Goal: Task Accomplishment & Management: Manage account settings

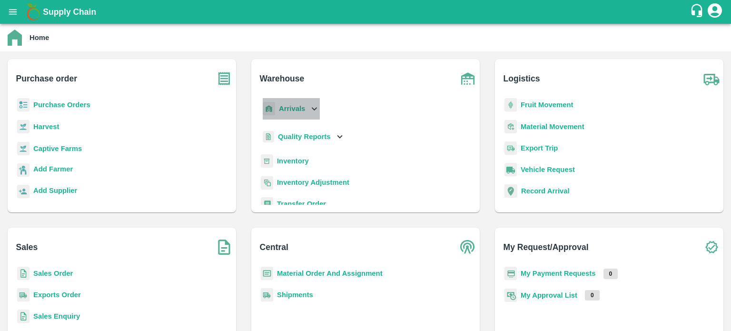
click at [312, 113] on icon at bounding box center [314, 108] width 10 height 10
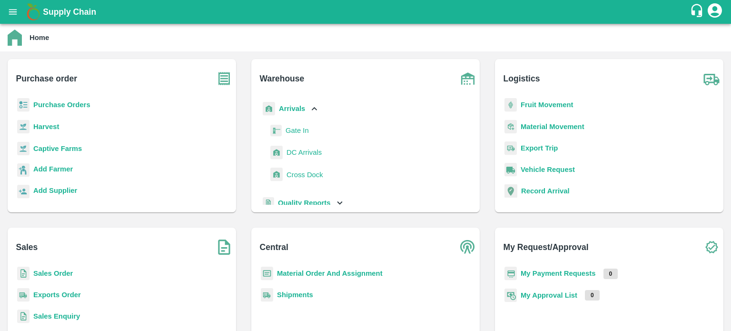
click at [296, 152] on span "DC Arrivals" at bounding box center [304, 152] width 35 height 10
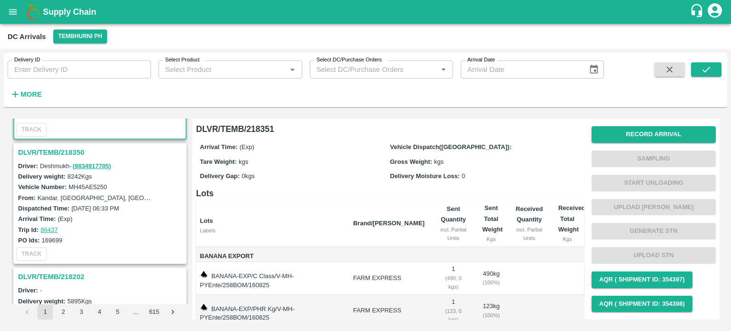
scroll to position [105, 0]
click at [107, 194] on label "Kandar, [GEOGRAPHIC_DATA], [GEOGRAPHIC_DATA], [GEOGRAPHIC_DATA], [GEOGRAPHIC_DA…" at bounding box center [183, 197] width 291 height 8
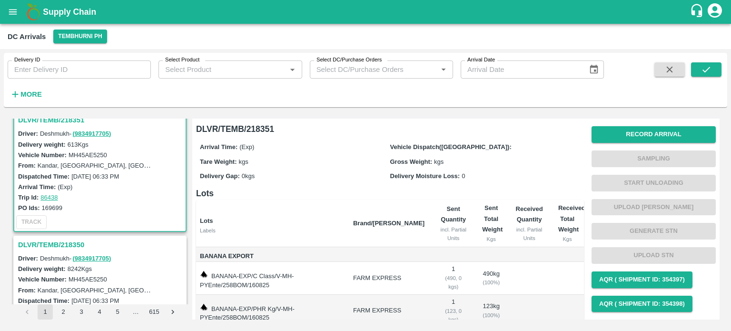
scroll to position [0, 0]
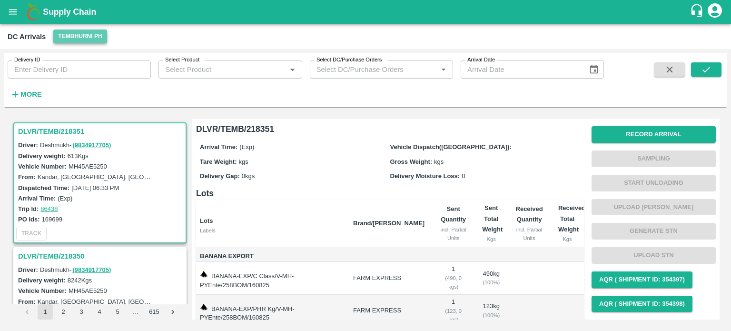
click at [77, 40] on button "Tembhurni PH" at bounding box center [79, 37] width 53 height 14
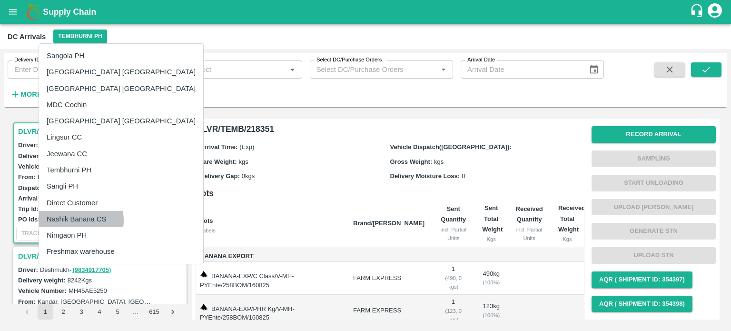
click at [77, 220] on li "Nashik Banana CS" at bounding box center [121, 219] width 164 height 16
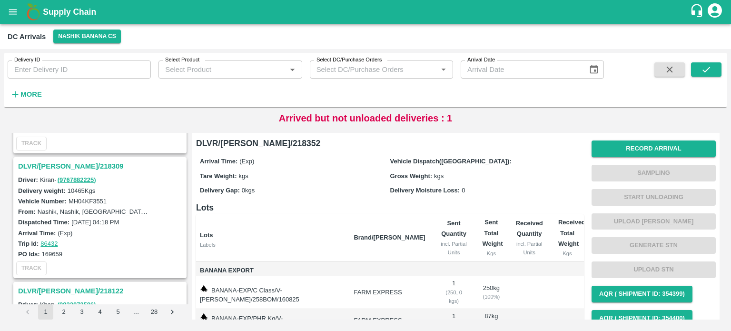
scroll to position [579, 0]
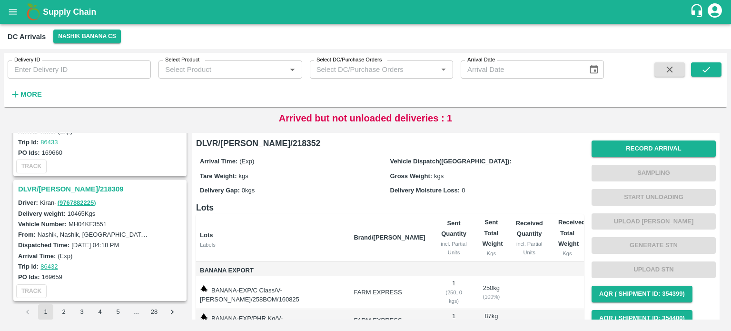
click at [65, 184] on h3 "DLVR/[PERSON_NAME]/218309" at bounding box center [101, 189] width 167 height 12
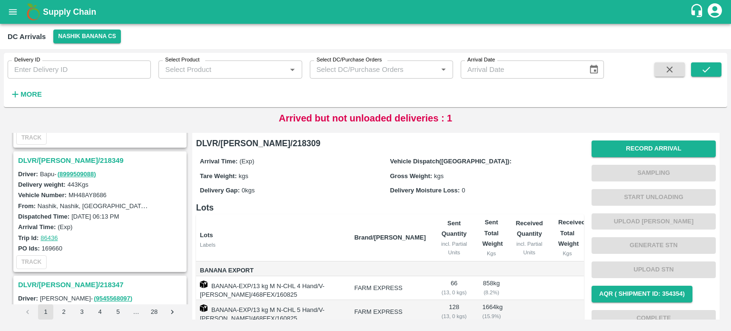
scroll to position [105, 0]
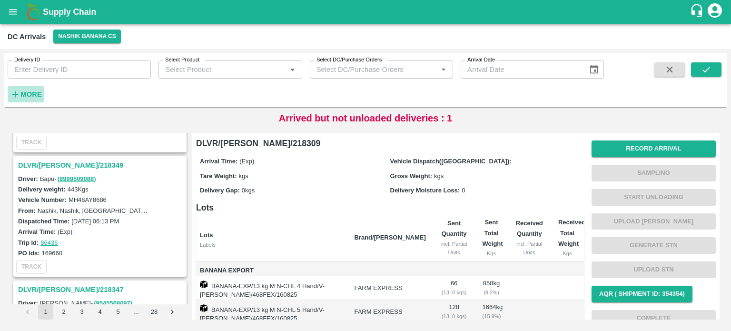
click at [27, 92] on strong "More" at bounding box center [30, 94] width 21 height 8
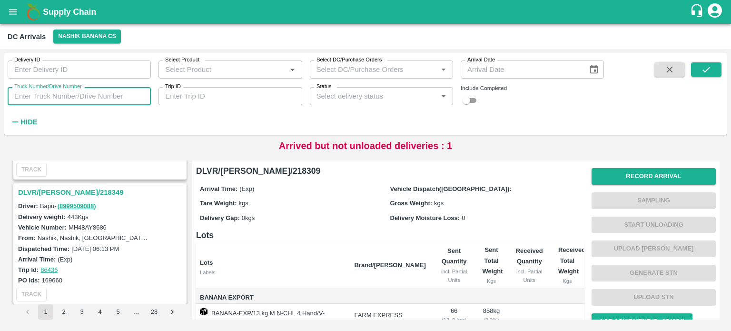
click at [52, 93] on input "Truck Number/Drive Number" at bounding box center [79, 96] width 143 height 18
type input "0276"
click at [472, 99] on input "checkbox" at bounding box center [467, 100] width 34 height 11
checkbox input "true"
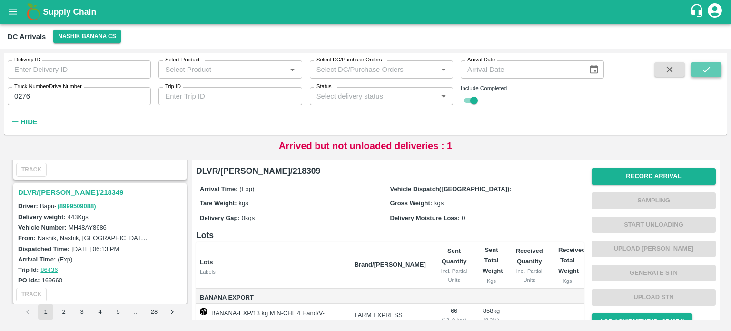
click at [707, 73] on icon "submit" at bounding box center [706, 69] width 10 height 10
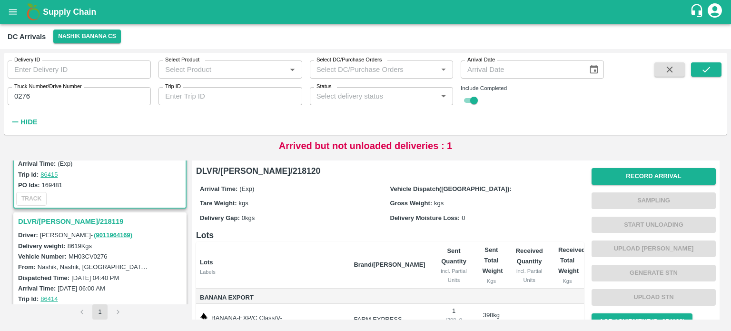
scroll to position [96, 0]
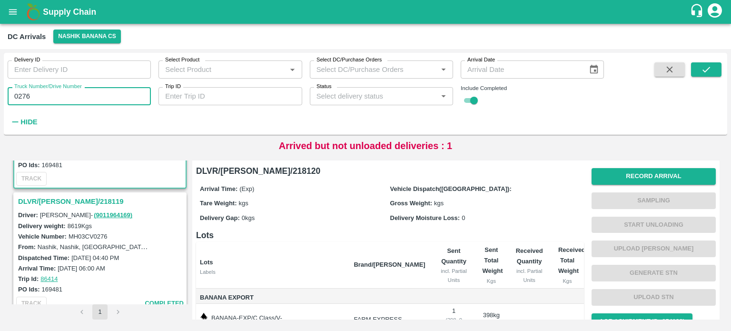
click at [21, 94] on input "0276" at bounding box center [79, 96] width 143 height 18
type input "8057"
click at [699, 71] on button "submit" at bounding box center [706, 69] width 30 height 14
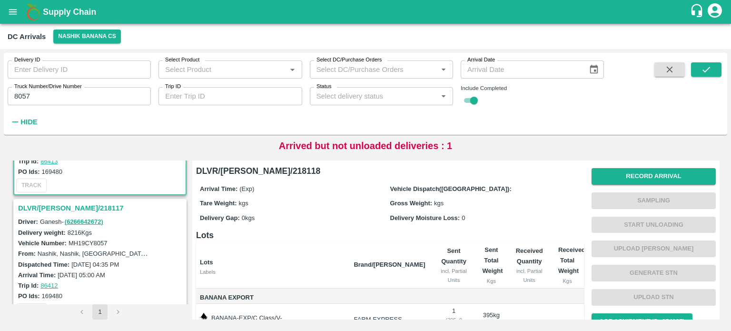
scroll to position [115, 0]
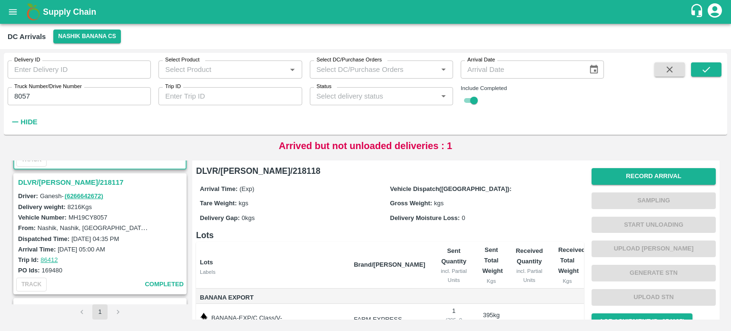
click at [65, 179] on h3 "DLVR/[PERSON_NAME]/218117" at bounding box center [101, 182] width 167 height 12
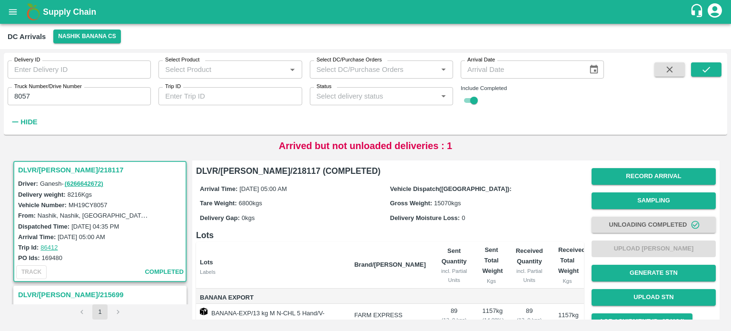
scroll to position [150, 0]
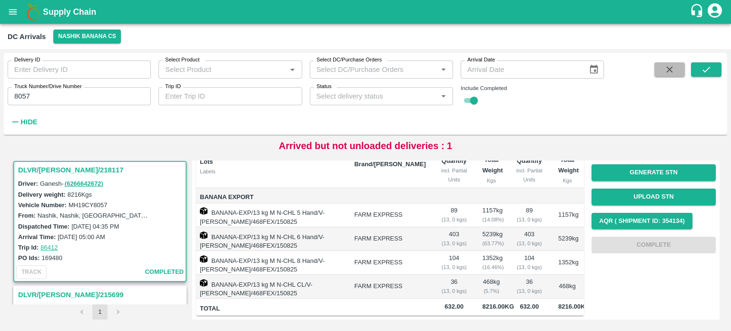
click at [669, 71] on icon "button" at bounding box center [670, 70] width 6 height 6
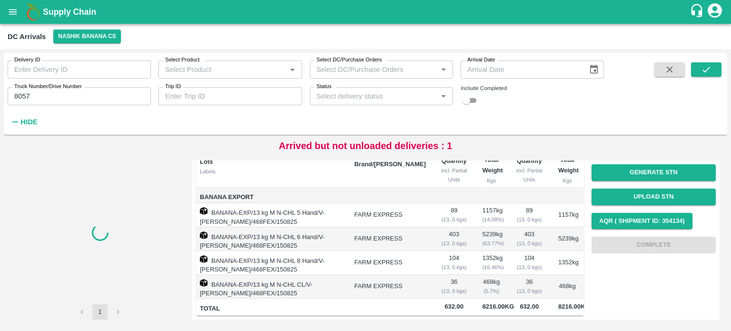
checkbox input "false"
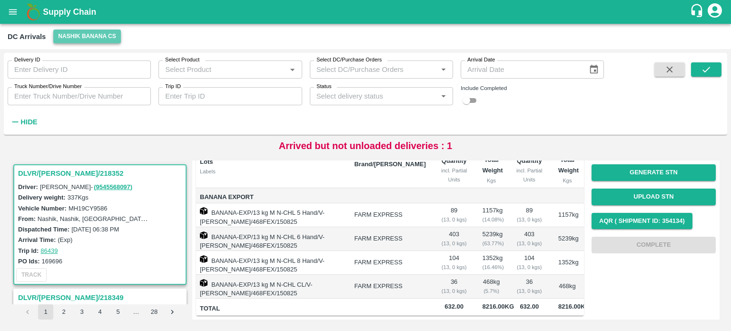
click at [75, 32] on button "Nashik Banana CS" at bounding box center [87, 37] width 68 height 14
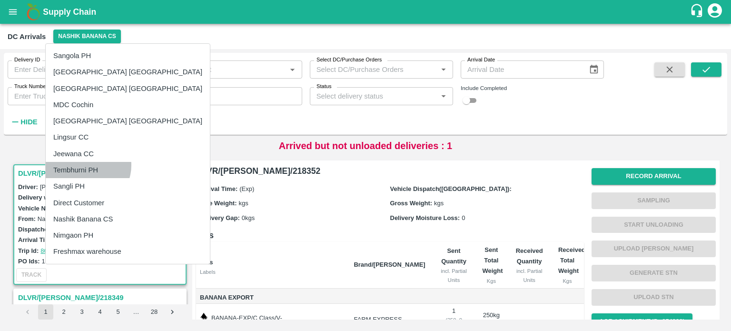
click at [85, 165] on li "Tembhurni PH" at bounding box center [128, 170] width 164 height 16
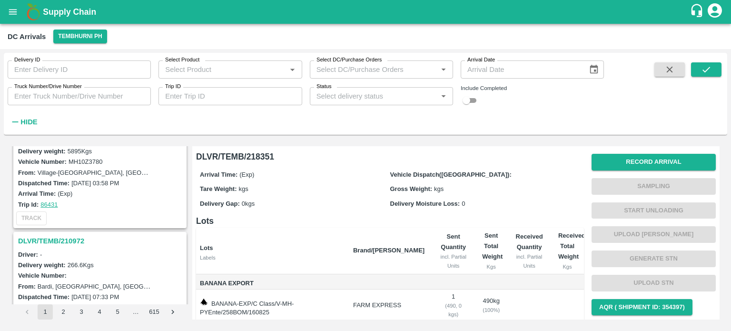
scroll to position [226, 0]
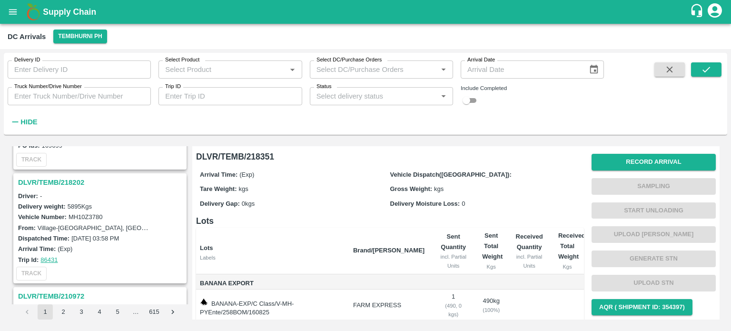
click at [68, 179] on h3 "DLVR/TEMB/218202" at bounding box center [101, 182] width 167 height 12
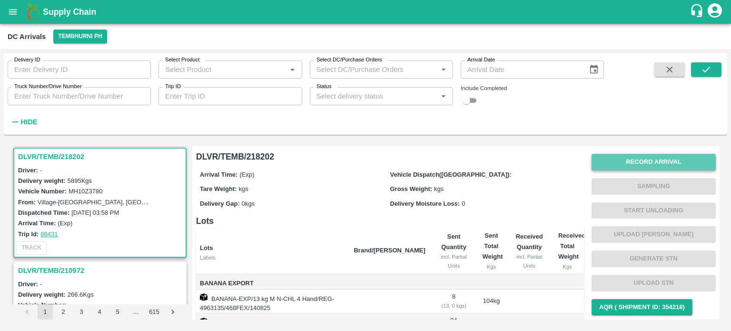
click at [651, 166] on button "Record Arrival" at bounding box center [654, 162] width 124 height 17
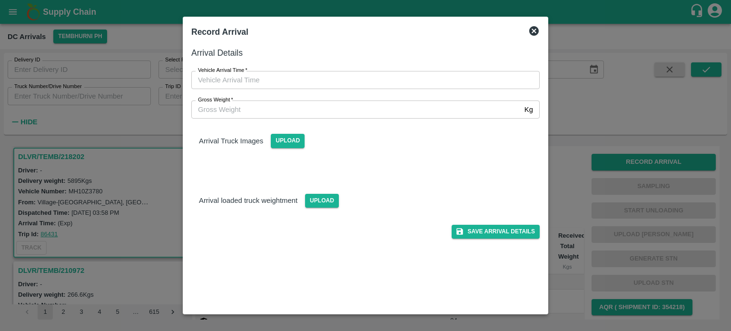
type input "DD/MM/YYYY hh:mm aa"
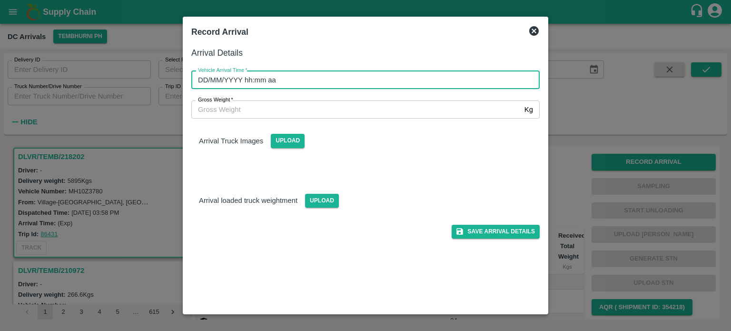
click at [315, 82] on input "DD/MM/YYYY hh:mm aa" at bounding box center [362, 80] width 342 height 18
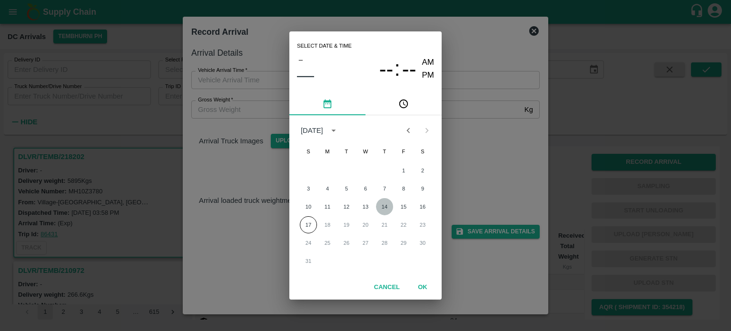
click at [385, 207] on button "14" at bounding box center [384, 206] width 17 height 17
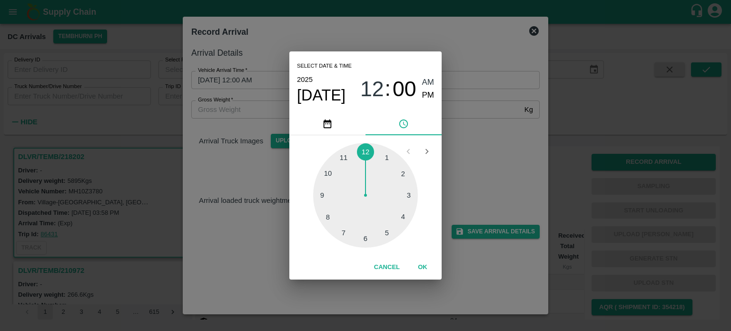
click at [392, 232] on div at bounding box center [365, 195] width 105 height 105
click at [407, 175] on div at bounding box center [365, 195] width 105 height 105
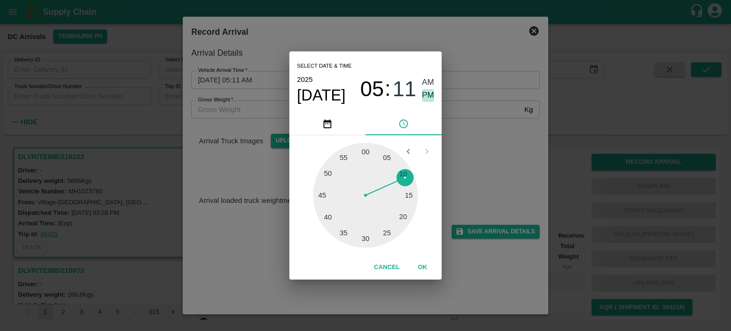
click at [423, 99] on span "PM" at bounding box center [428, 95] width 12 height 13
type input "[DATE] 05:11 PM"
click at [474, 163] on div "Select date & time [DATE] 05 : 11 AM PM 05 10 15 20 25 30 35 40 45 50 55 00 Can…" at bounding box center [365, 165] width 731 height 331
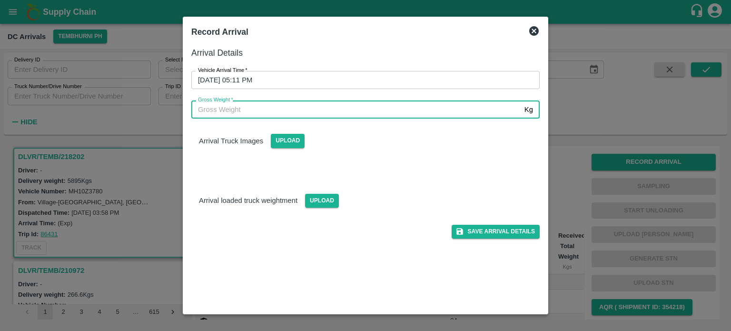
click at [224, 113] on input "Gross Weight   *" at bounding box center [356, 109] width 330 height 18
type input "11610"
click at [322, 206] on span "Upload" at bounding box center [322, 201] width 34 height 14
click at [0, 0] on input "Upload" at bounding box center [0, 0] width 0 height 0
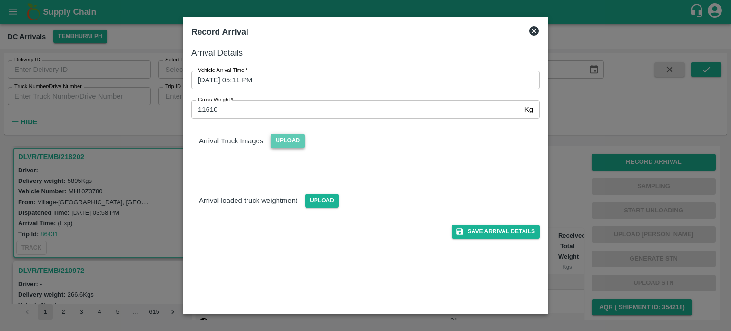
click at [291, 140] on span "Upload" at bounding box center [288, 141] width 34 height 14
click at [0, 0] on input "Upload" at bounding box center [0, 0] width 0 height 0
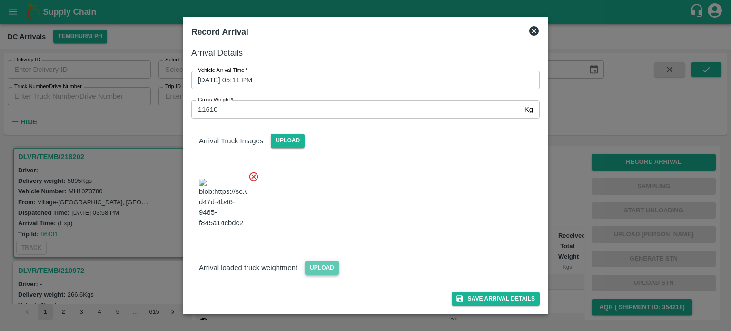
click at [317, 267] on span "Upload" at bounding box center [322, 268] width 34 height 14
click at [0, 0] on input "Upload" at bounding box center [0, 0] width 0 height 0
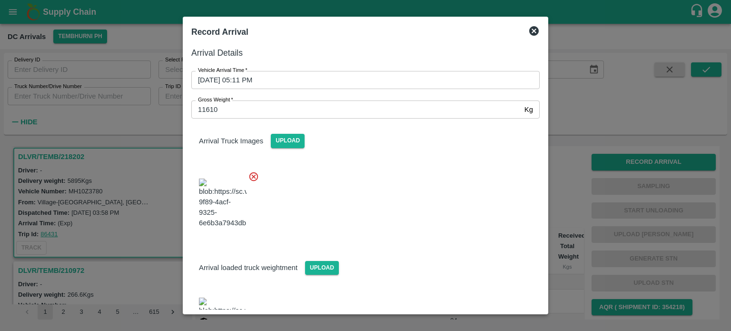
click at [340, 208] on div at bounding box center [362, 200] width 356 height 75
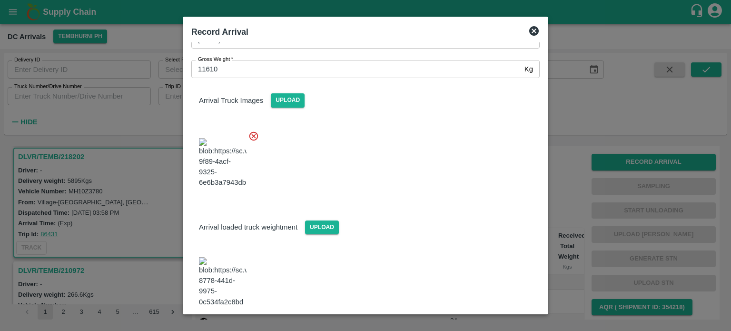
click at [490, 326] on button "Save Arrival Details" at bounding box center [496, 333] width 88 height 14
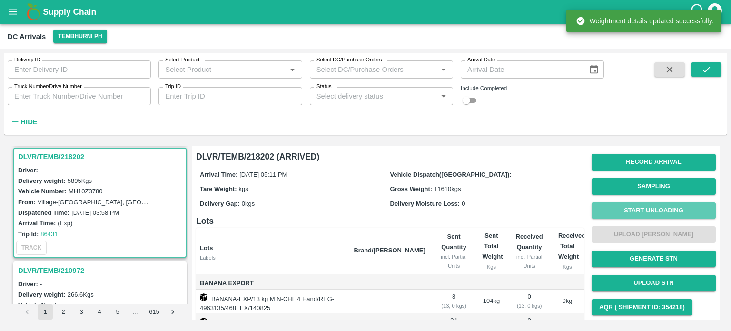
click at [650, 210] on button "Start Unloading" at bounding box center [654, 210] width 124 height 17
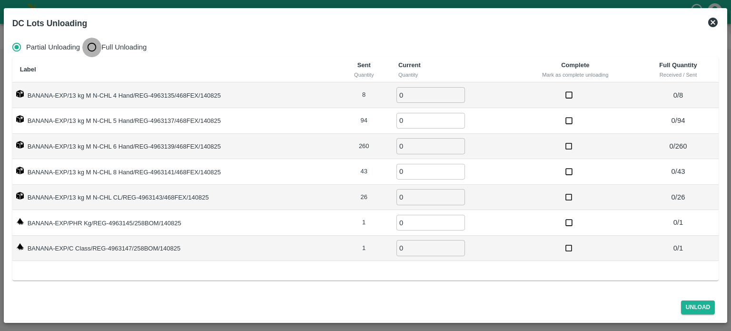
click at [91, 46] on input "Full Unloading" at bounding box center [91, 47] width 19 height 19
radio input "true"
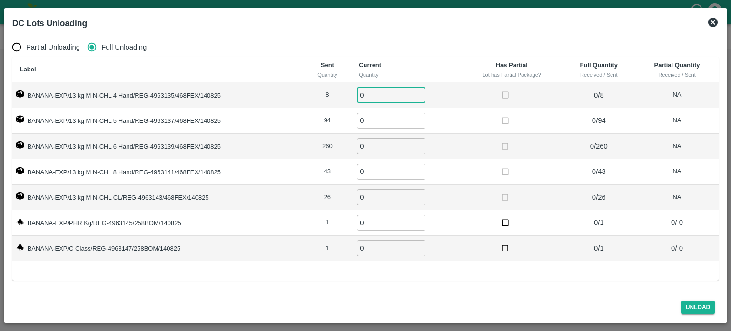
click at [370, 95] on input "0" at bounding box center [391, 95] width 69 height 16
type input "8"
type input "94"
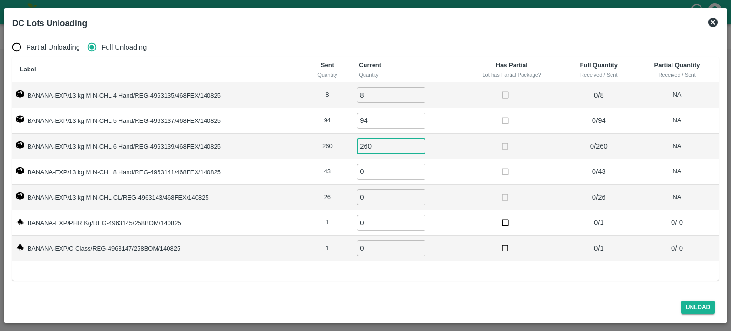
type input "260"
type input "43"
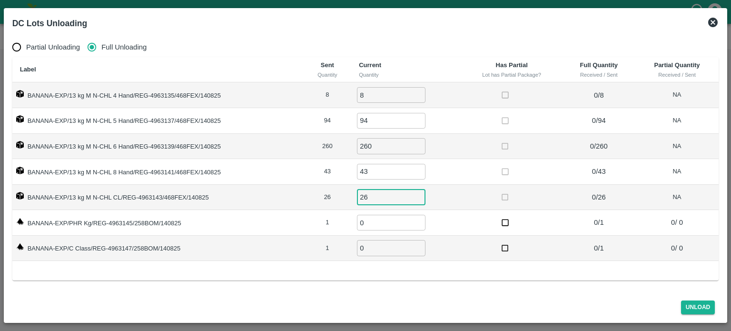
type input "26"
type input "1"
click at [498, 287] on div "Partial Unloading Full Unloading Label Sent Quantity Current Quantity Has Parti…" at bounding box center [366, 163] width 715 height 259
click at [713, 22] on icon at bounding box center [713, 22] width 11 height 11
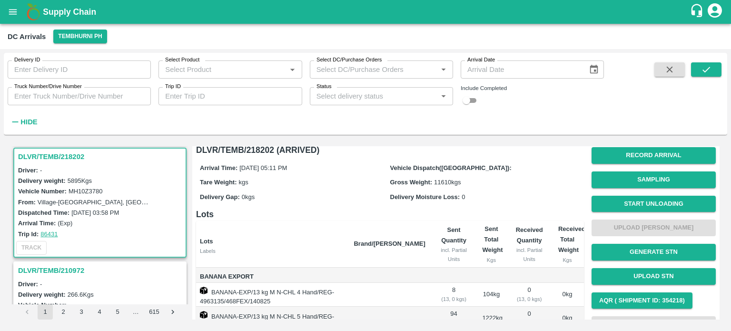
scroll to position [6, 0]
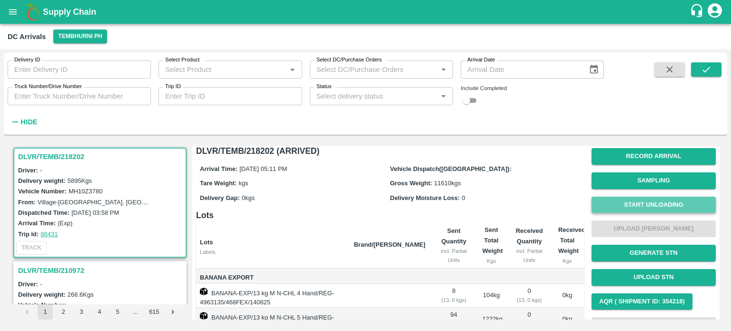
click at [641, 205] on button "Start Unloading" at bounding box center [654, 205] width 124 height 17
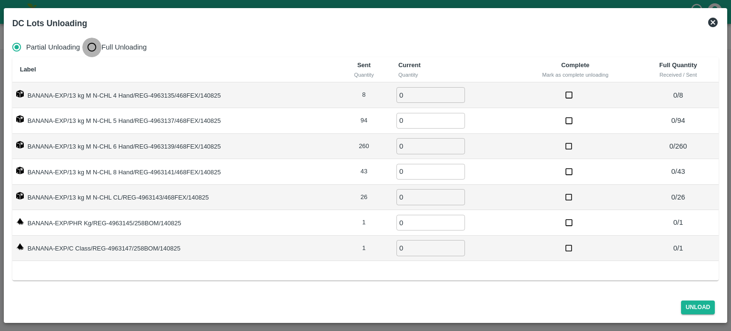
click at [91, 47] on input "Full Unloading" at bounding box center [91, 47] width 19 height 19
radio input "true"
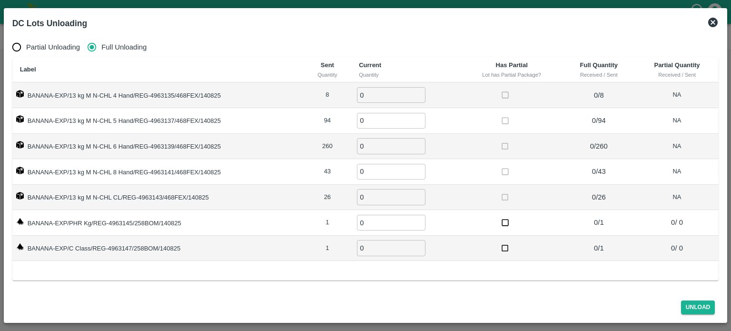
click at [369, 93] on input "0" at bounding box center [391, 95] width 69 height 16
type input "8"
type input "94"
type input "260"
type input "43"
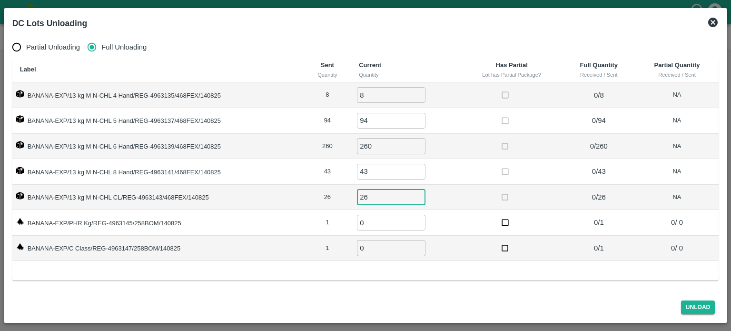
type input "26"
type input "1"
click at [697, 307] on button "Unload" at bounding box center [698, 307] width 34 height 14
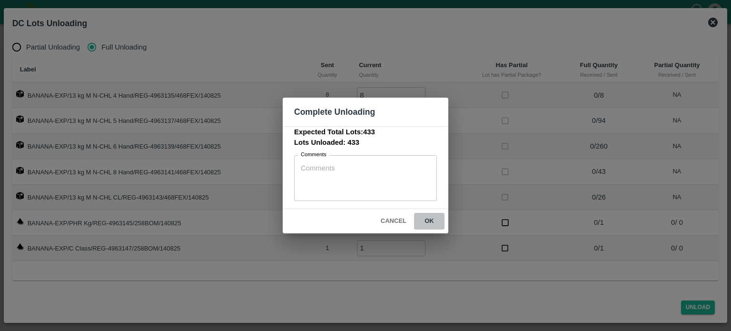
click at [430, 218] on button "ok" at bounding box center [429, 221] width 30 height 17
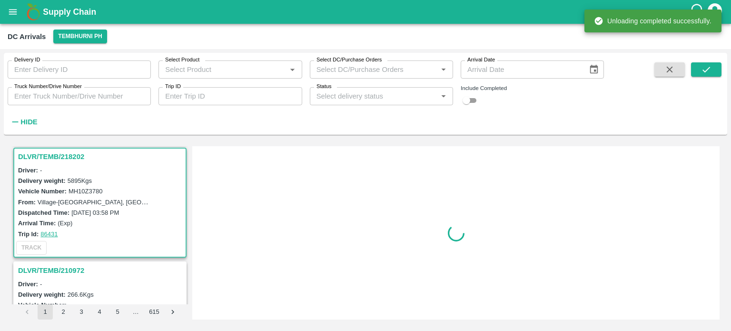
scroll to position [0, 0]
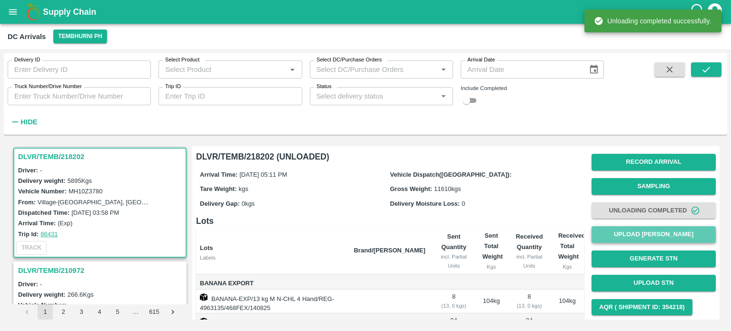
click at [648, 241] on button "Upload [PERSON_NAME]" at bounding box center [654, 234] width 124 height 17
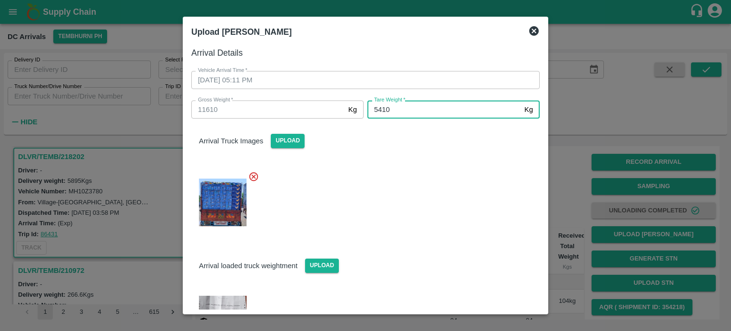
type input "5410"
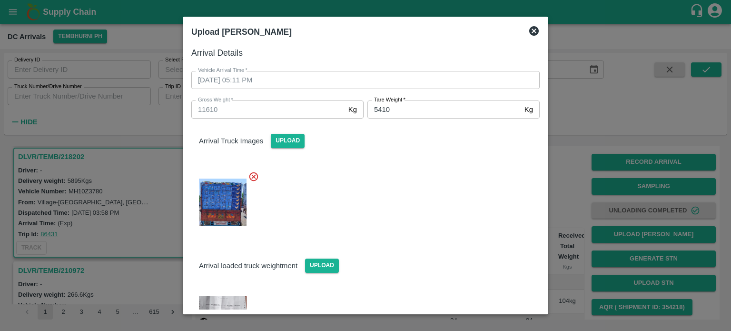
click at [437, 194] on div at bounding box center [362, 199] width 356 height 73
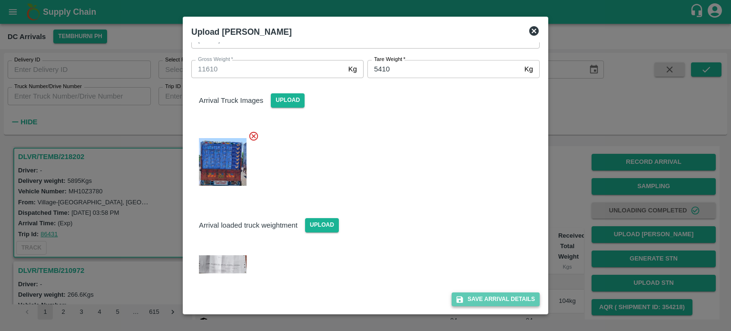
click at [488, 301] on button "Save Arrival Details" at bounding box center [496, 299] width 88 height 14
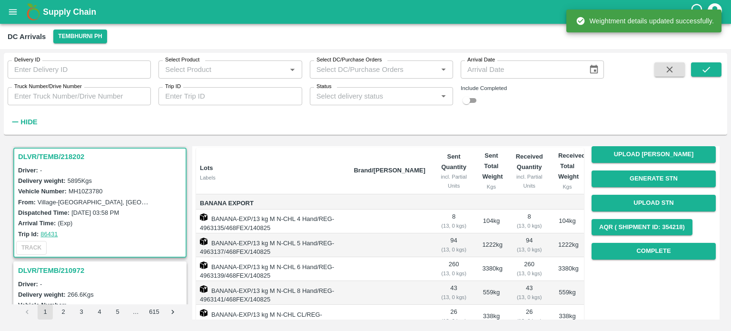
scroll to position [84, 0]
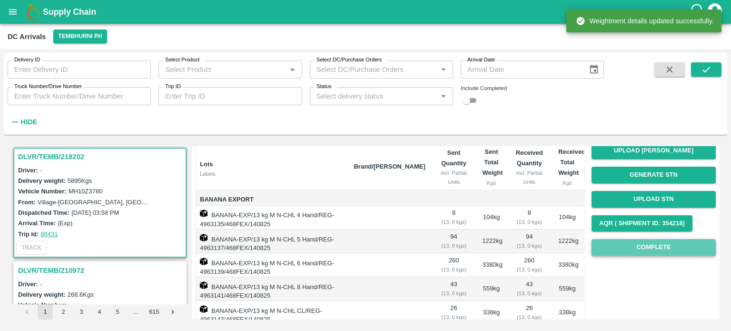
click at [650, 254] on button "Complete" at bounding box center [654, 247] width 124 height 17
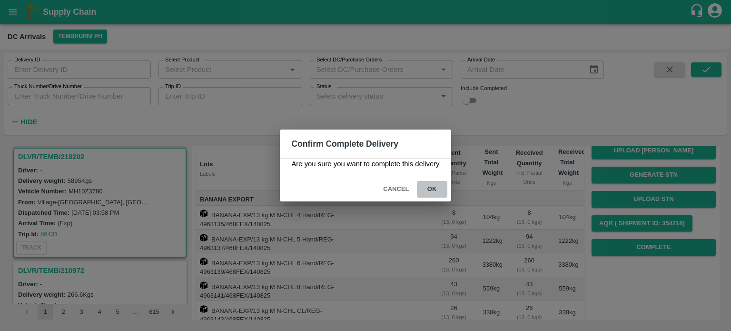
click at [431, 189] on button "ok" at bounding box center [432, 189] width 30 height 17
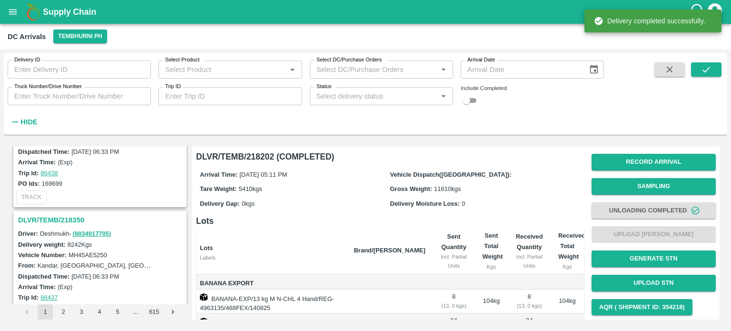
scroll to position [63, 0]
click at [60, 215] on h3 "DLVR/TEMB/218350" at bounding box center [101, 220] width 167 height 12
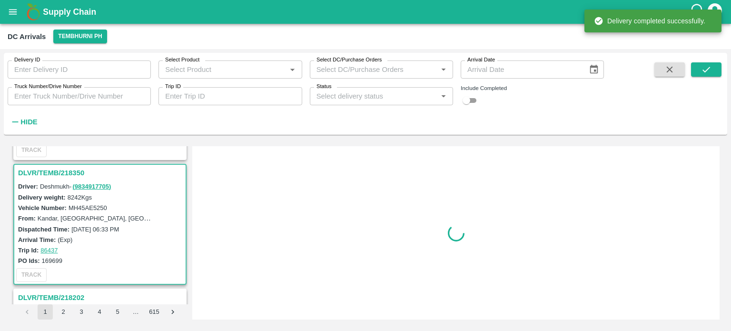
scroll to position [128, 0]
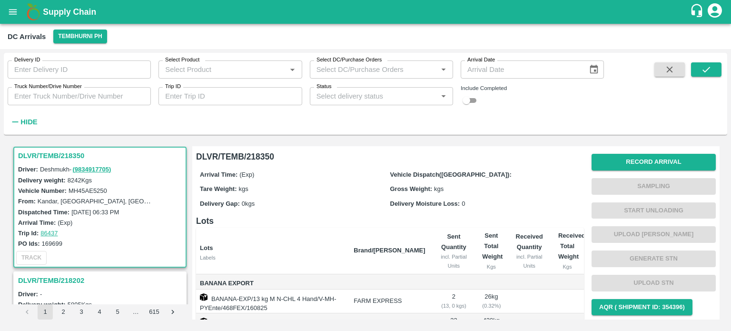
click at [91, 190] on label "MH45AE5250" at bounding box center [88, 190] width 39 height 7
copy label "MH45AE5250"
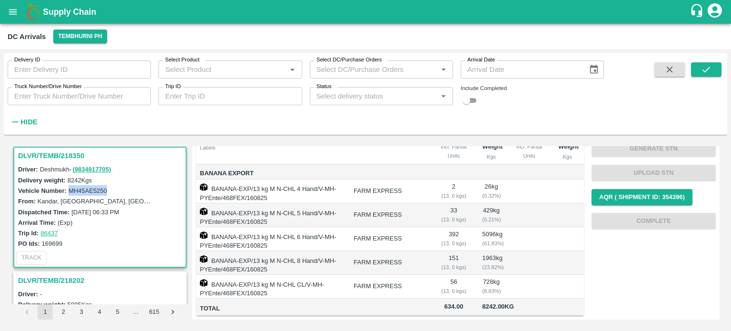
scroll to position [0, 0]
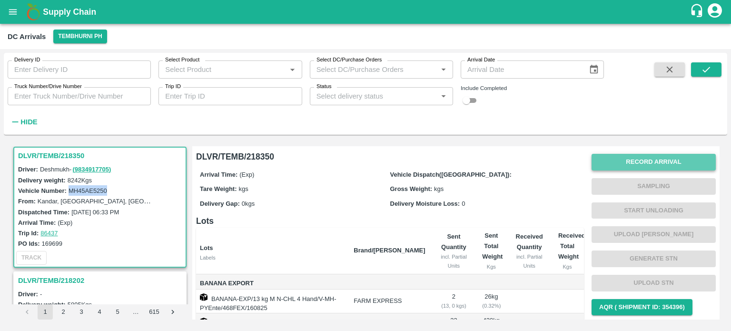
click at [635, 160] on button "Record Arrival" at bounding box center [654, 162] width 124 height 17
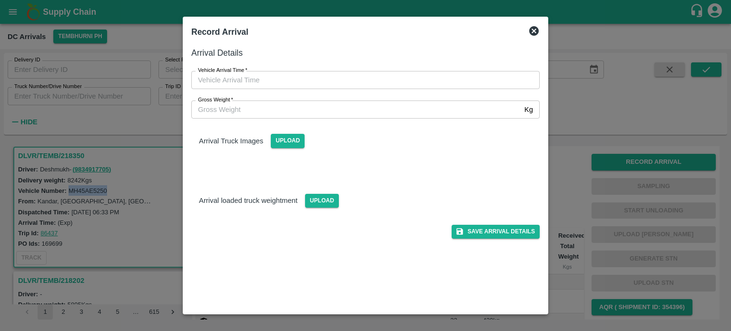
type input "DD/MM/YYYY hh:mm aa"
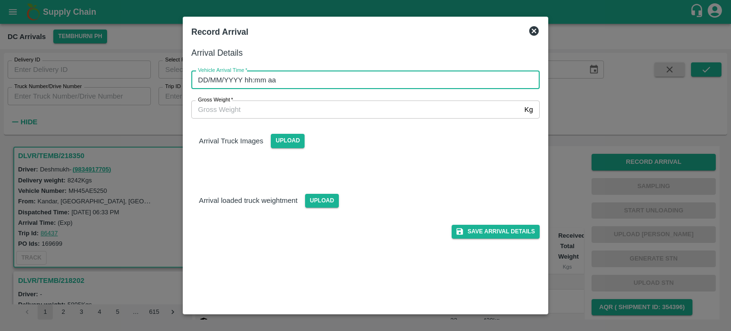
click at [402, 78] on input "DD/MM/YYYY hh:mm aa" at bounding box center [362, 80] width 342 height 18
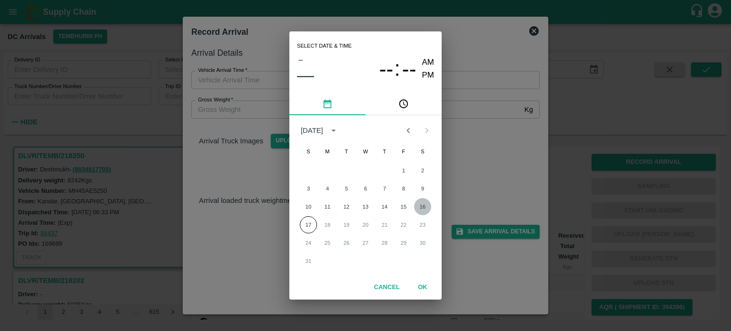
click at [425, 205] on button "16" at bounding box center [422, 206] width 17 height 17
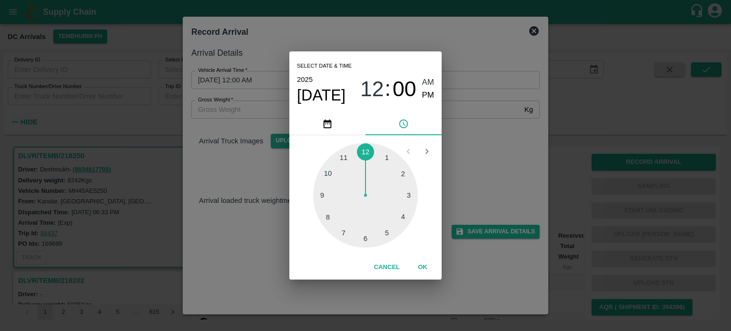
click at [345, 230] on div at bounding box center [365, 195] width 105 height 105
click at [335, 223] on div at bounding box center [365, 195] width 105 height 105
click at [426, 92] on span "PM" at bounding box center [428, 95] width 12 height 13
type input "[DATE] 07:38 PM"
click at [470, 160] on div "Select date & time [DATE] 07 : 38 AM PM 05 10 15 20 25 30 35 40 45 50 55 00 Can…" at bounding box center [365, 165] width 731 height 331
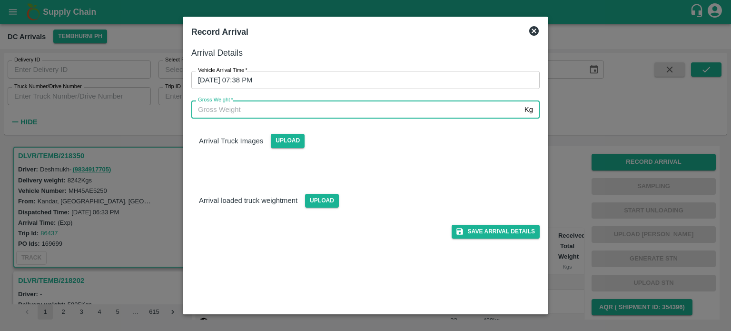
click at [236, 112] on input "Gross Weight   *" at bounding box center [356, 109] width 330 height 18
type input "14710"
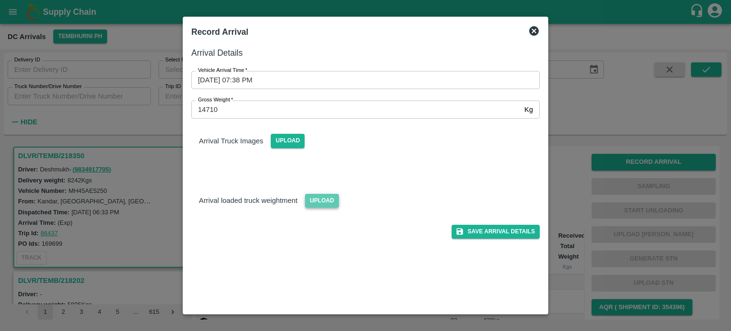
click at [314, 201] on span "Upload" at bounding box center [322, 201] width 34 height 14
click at [0, 0] on input "Upload" at bounding box center [0, 0] width 0 height 0
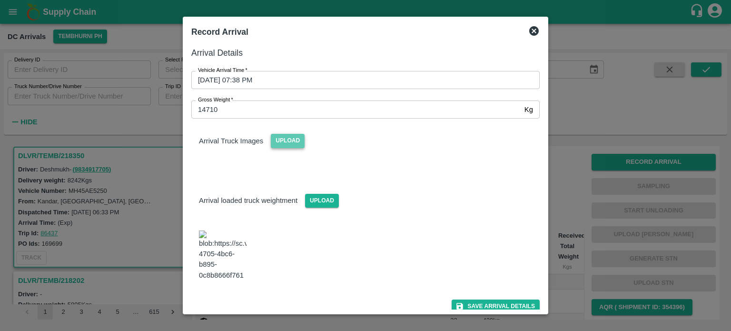
click at [281, 140] on span "Upload" at bounding box center [288, 141] width 34 height 14
click at [0, 0] on input "Upload" at bounding box center [0, 0] width 0 height 0
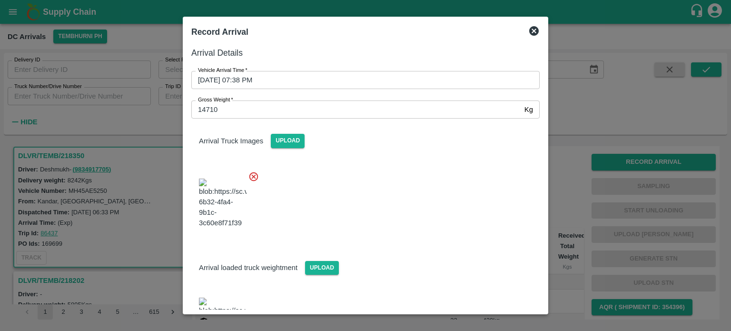
click at [364, 196] on div at bounding box center [362, 200] width 356 height 75
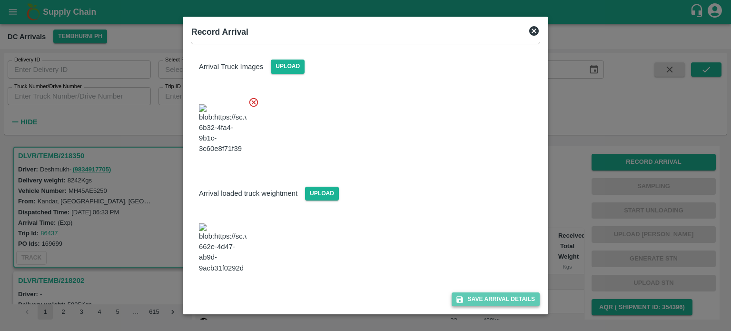
click at [484, 296] on button "Save Arrival Details" at bounding box center [496, 299] width 88 height 14
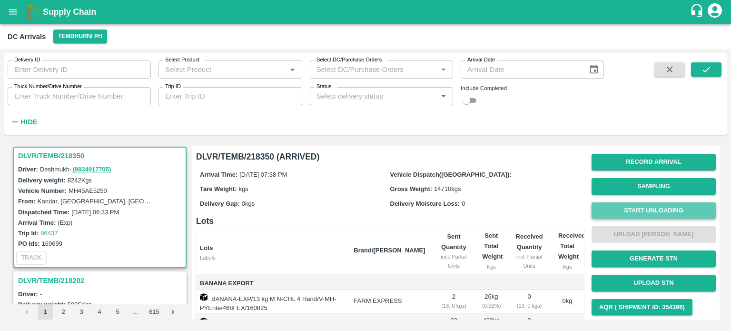
click at [651, 210] on button "Start Unloading" at bounding box center [654, 210] width 124 height 17
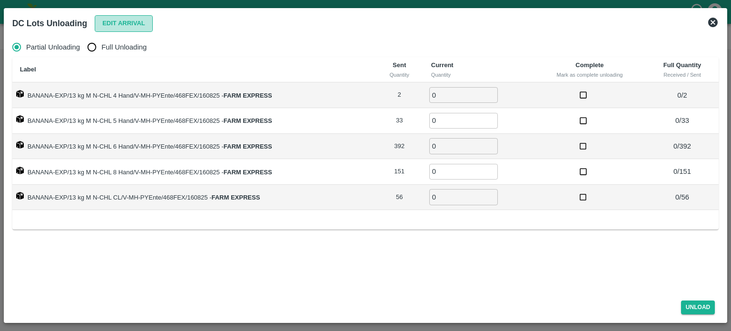
click at [117, 24] on button "Edit Arrival" at bounding box center [124, 23] width 58 height 17
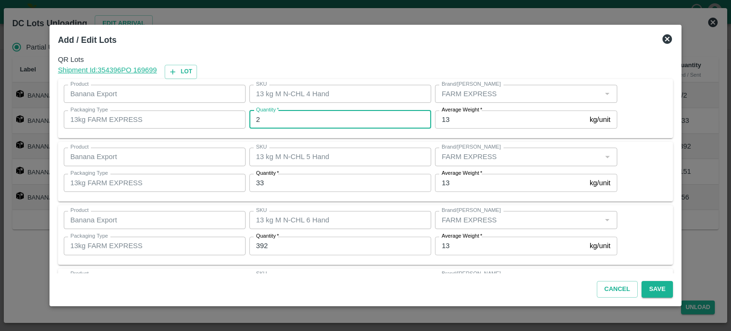
click at [268, 116] on input "2" at bounding box center [341, 119] width 182 height 18
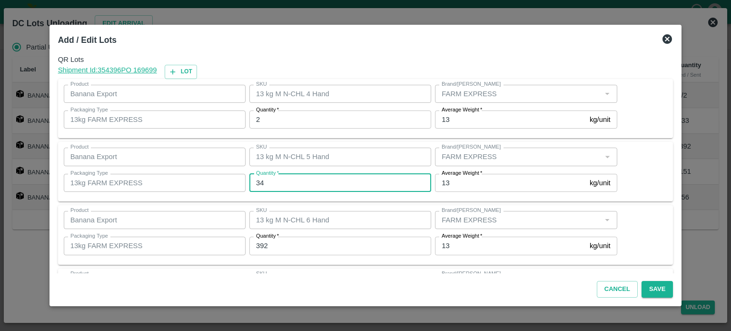
type input "34"
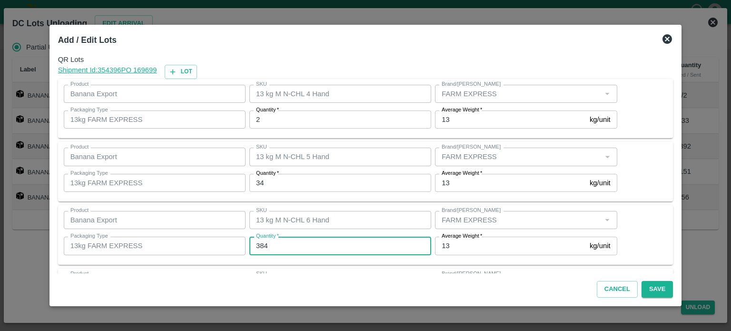
type input "384"
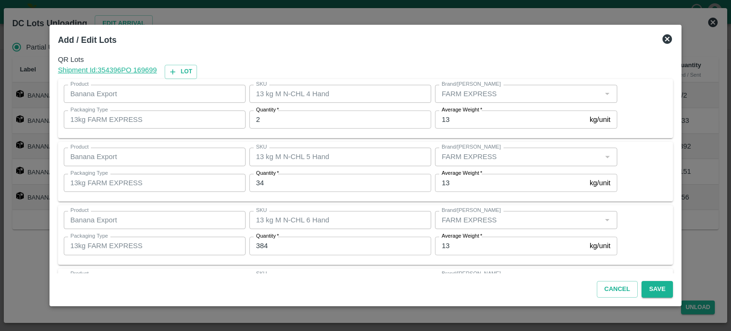
scroll to position [125, 0]
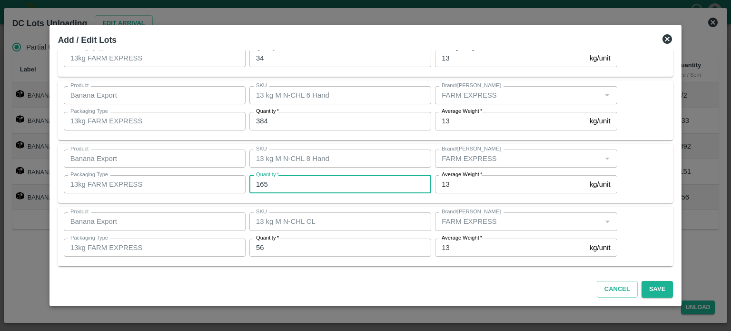
type input "165"
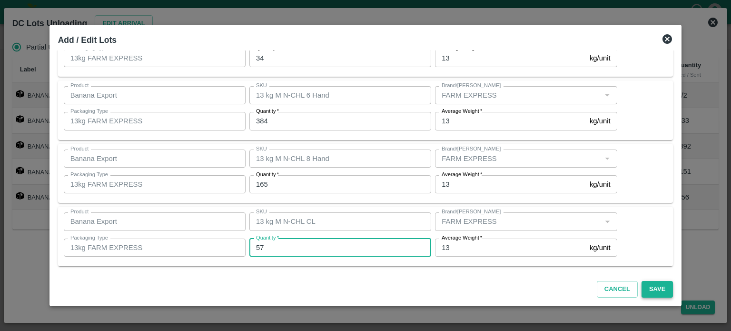
type input "57"
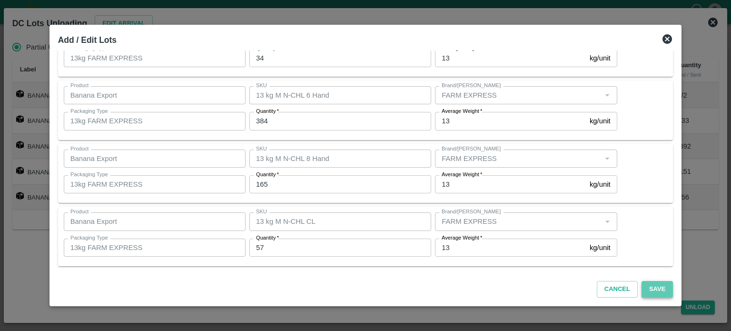
click at [650, 287] on button "Save" at bounding box center [657, 289] width 31 height 17
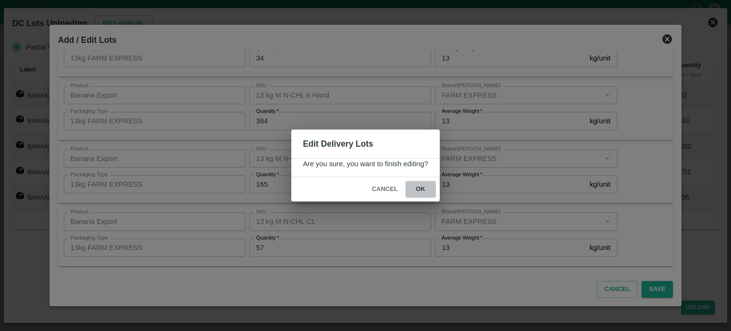
click at [419, 188] on button "ok" at bounding box center [421, 189] width 30 height 17
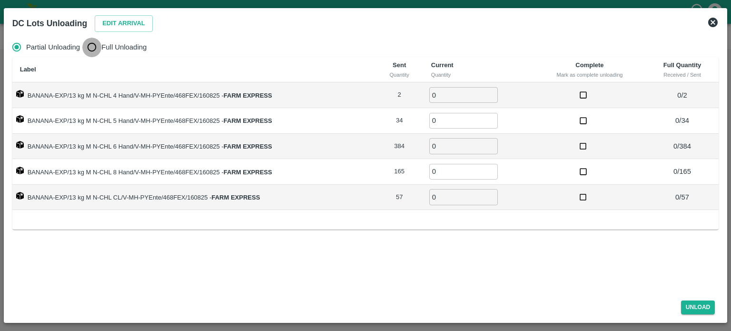
click at [87, 52] on input "Full Unloading" at bounding box center [91, 47] width 19 height 19
radio input "true"
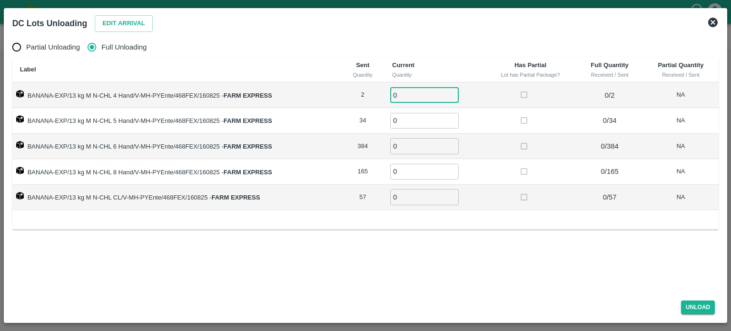
click at [421, 96] on input "0" at bounding box center [424, 95] width 69 height 16
type input "2"
type input "34"
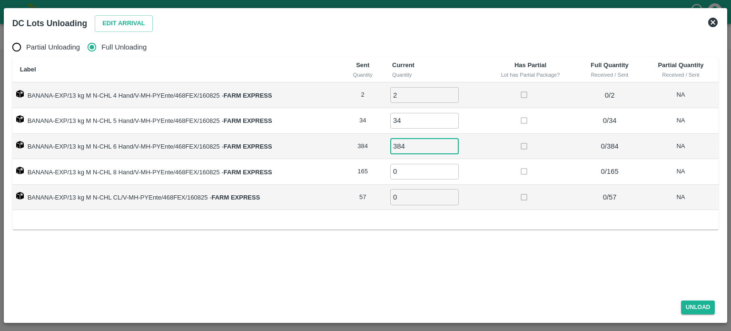
type input "384"
type input "165"
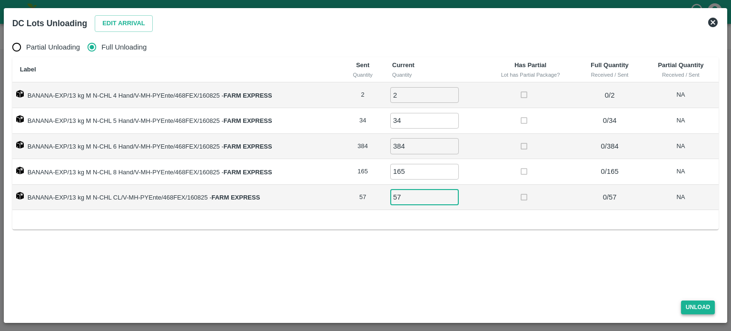
type input "57"
click at [699, 307] on button "Unload" at bounding box center [698, 307] width 34 height 14
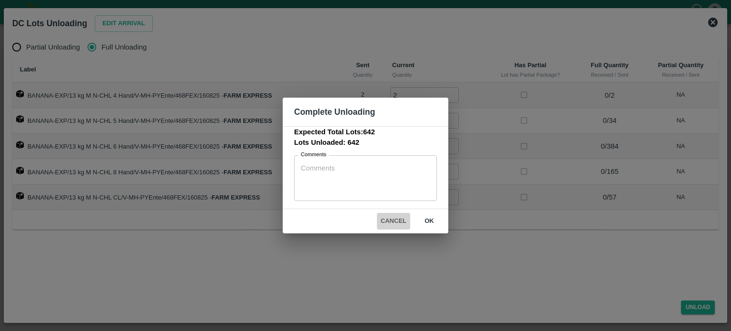
click at [396, 217] on button "Cancel" at bounding box center [393, 221] width 33 height 17
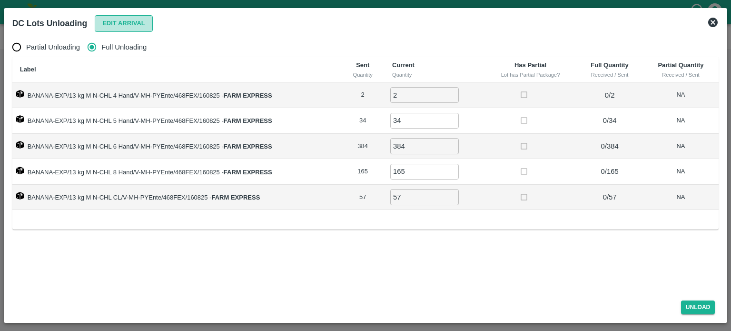
click at [122, 24] on button "Edit Arrival" at bounding box center [124, 23] width 58 height 17
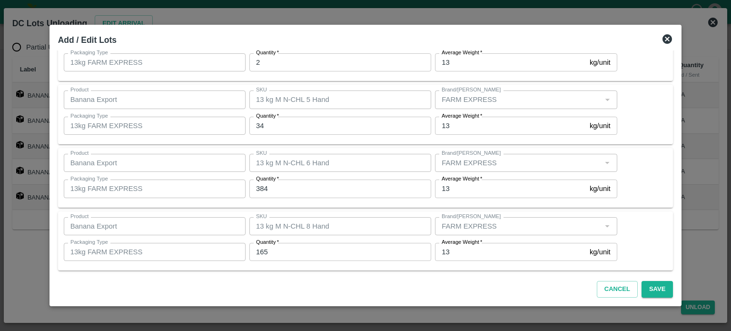
scroll to position [116, 0]
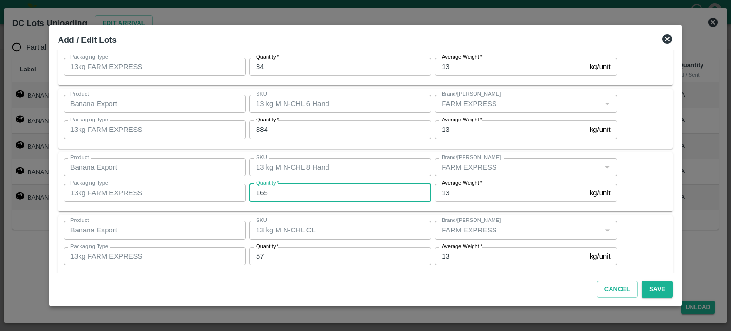
click at [291, 197] on input "165" at bounding box center [341, 193] width 182 height 18
type input "155"
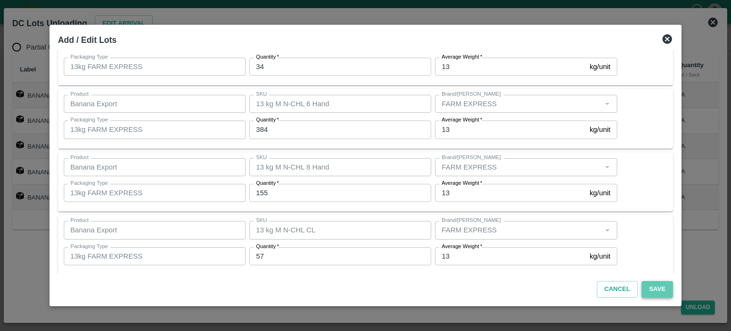
click at [646, 291] on button "Save" at bounding box center [657, 289] width 31 height 17
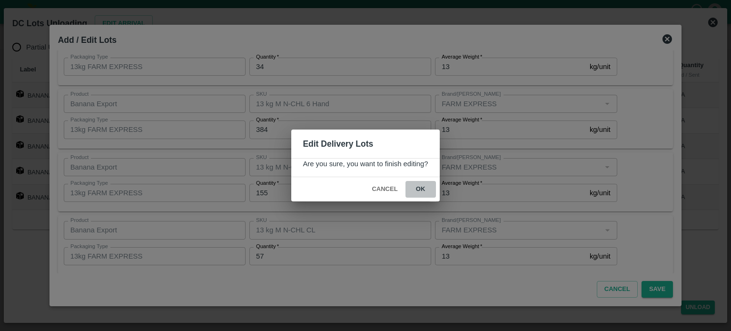
click at [420, 186] on button "ok" at bounding box center [421, 189] width 30 height 17
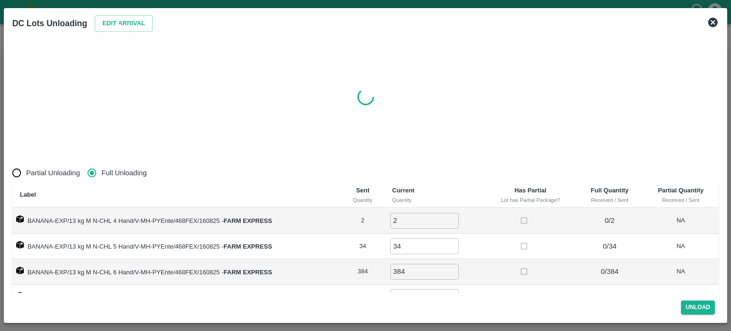
radio input "true"
type input "0"
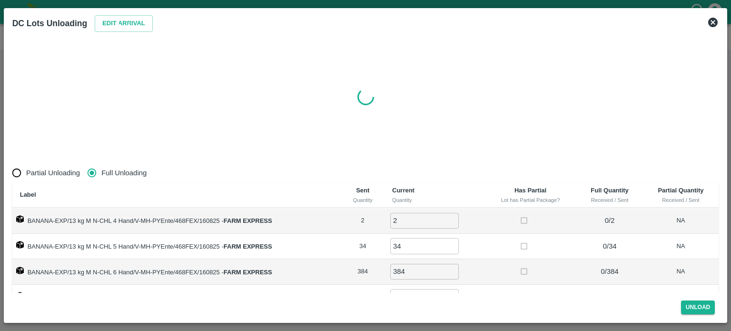
type input "0"
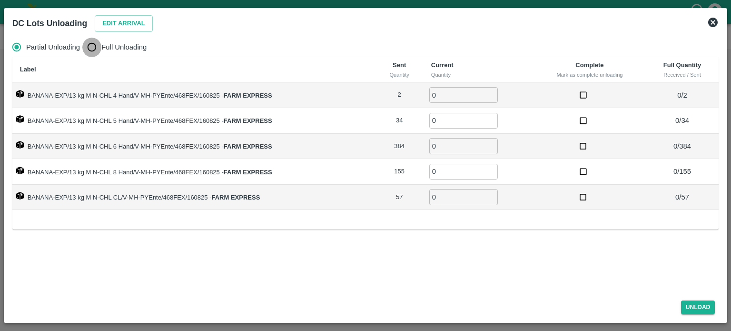
click at [90, 45] on input "Full Unloading" at bounding box center [91, 47] width 19 height 19
radio input "true"
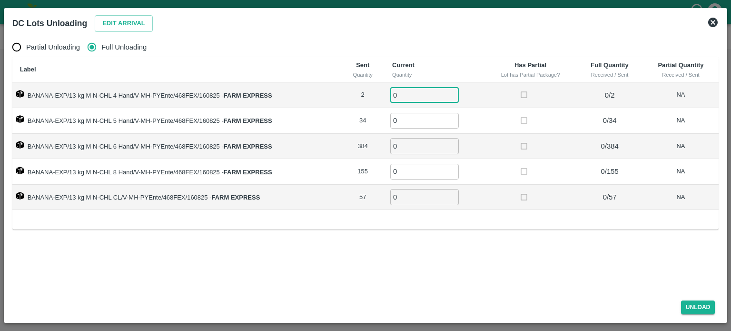
click at [409, 95] on input "0" at bounding box center [424, 95] width 69 height 16
type input "2"
type input "34"
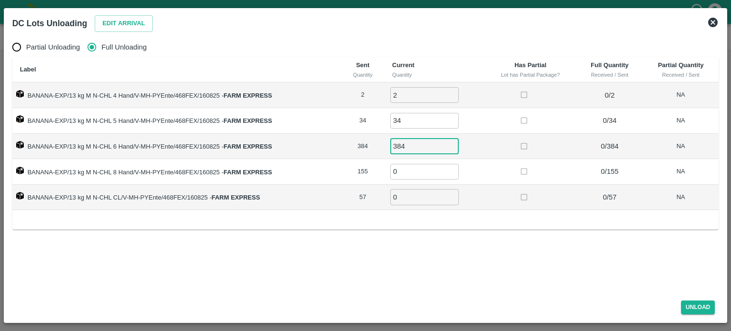
type input "384"
type input "155"
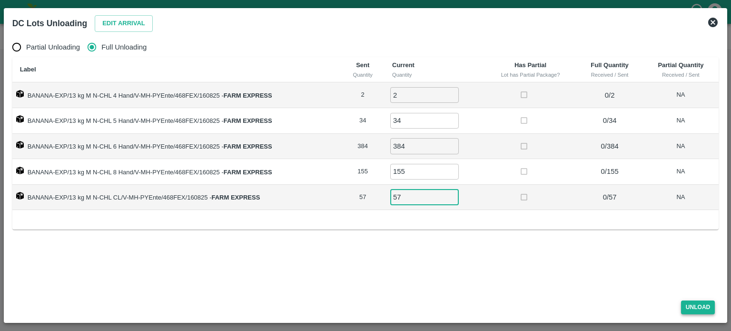
type input "57"
click at [695, 308] on button "Unload" at bounding box center [698, 307] width 34 height 14
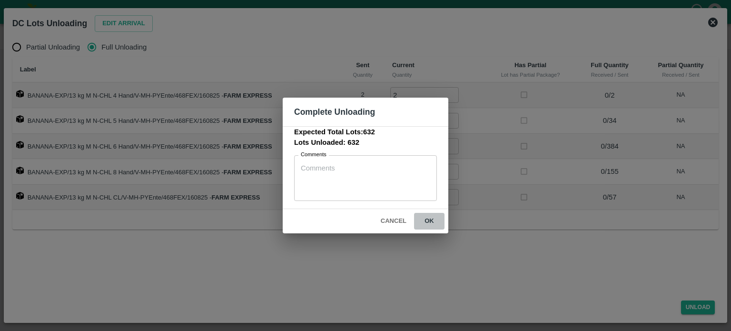
click at [431, 221] on button "ok" at bounding box center [429, 221] width 30 height 17
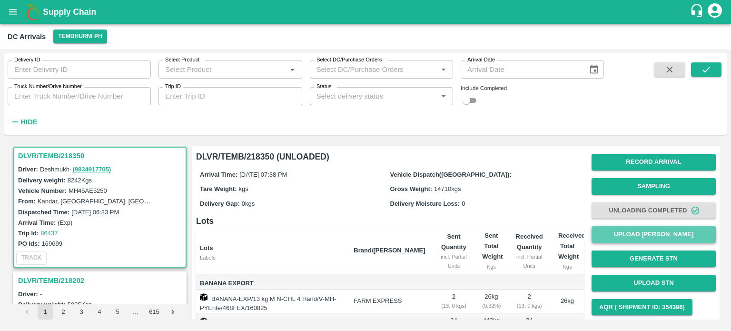
click at [648, 240] on button "Upload [PERSON_NAME]" at bounding box center [654, 234] width 124 height 17
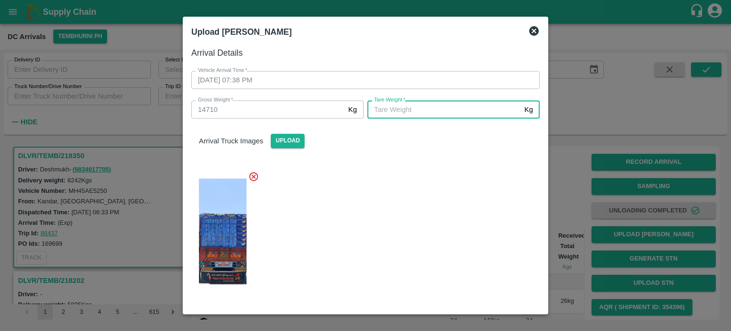
click at [425, 111] on input "[PERSON_NAME]   *" at bounding box center [444, 109] width 153 height 18
type input "5700"
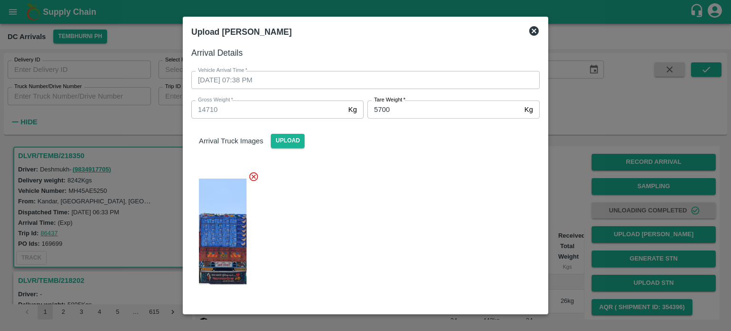
click at [421, 206] on div at bounding box center [362, 228] width 356 height 130
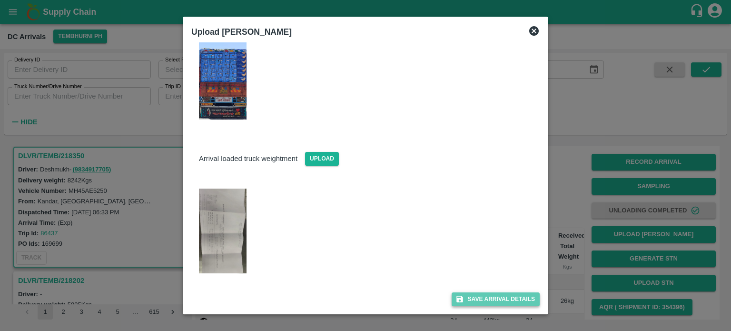
click at [488, 298] on button "Save Arrival Details" at bounding box center [496, 299] width 88 height 14
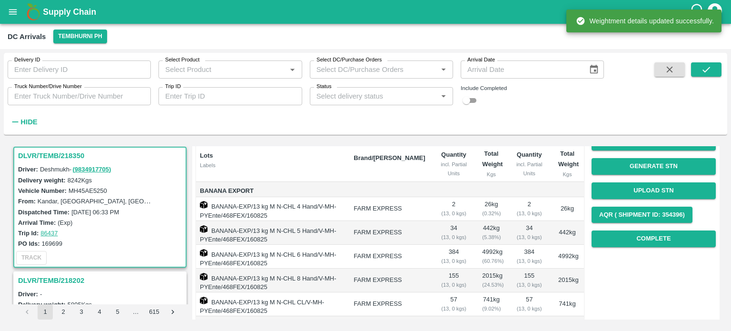
scroll to position [95, 0]
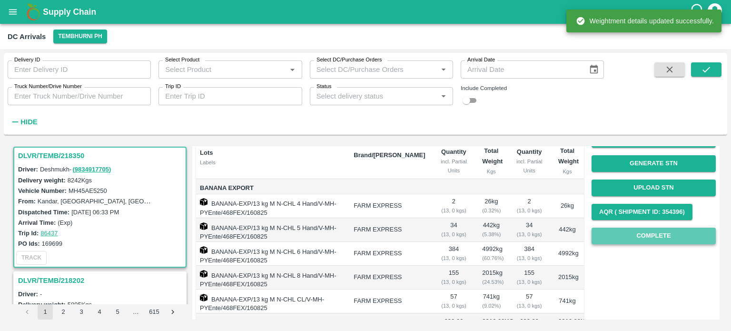
click at [647, 238] on button "Complete" at bounding box center [654, 236] width 124 height 17
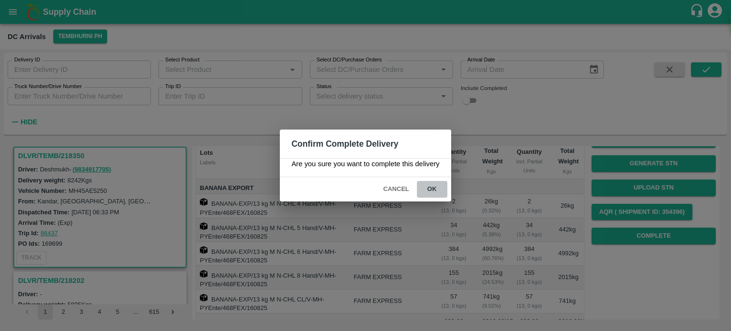
click at [432, 187] on button "ok" at bounding box center [432, 189] width 30 height 17
